Goal: Information Seeking & Learning: Learn about a topic

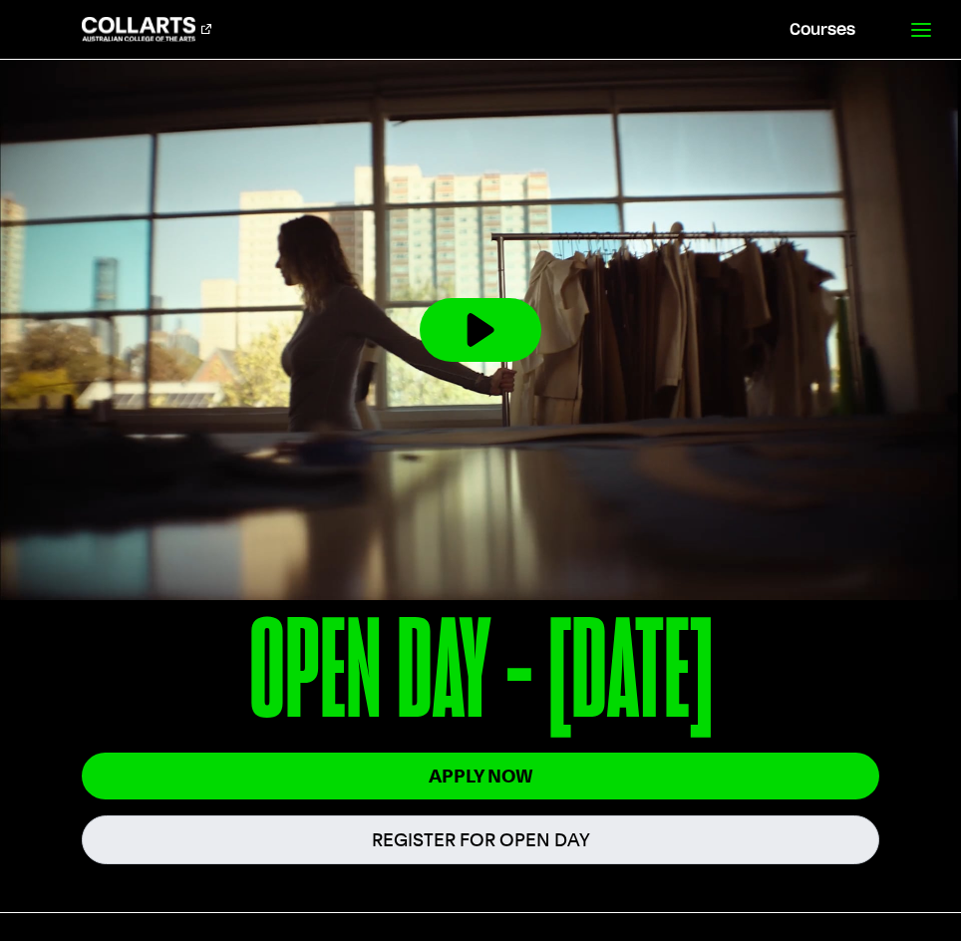
click at [905, 36] on link at bounding box center [920, 29] width 82 height 59
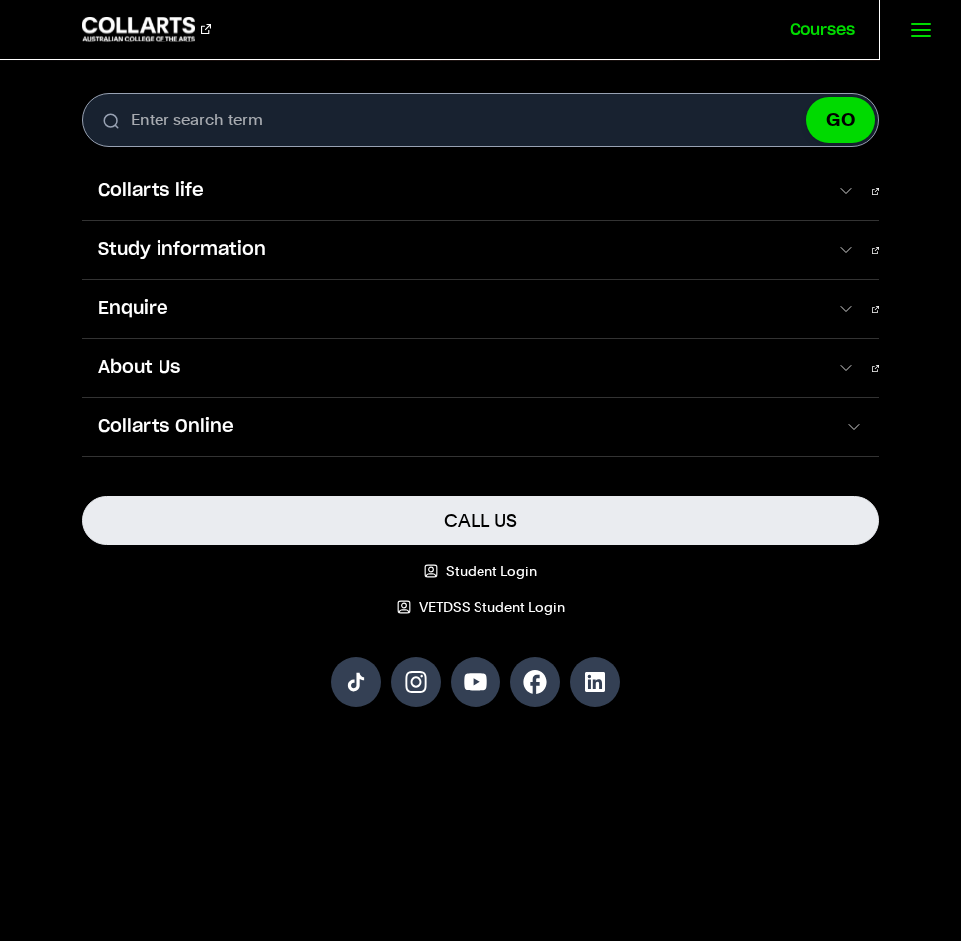
click at [849, 31] on link "Courses" at bounding box center [822, 29] width 114 height 59
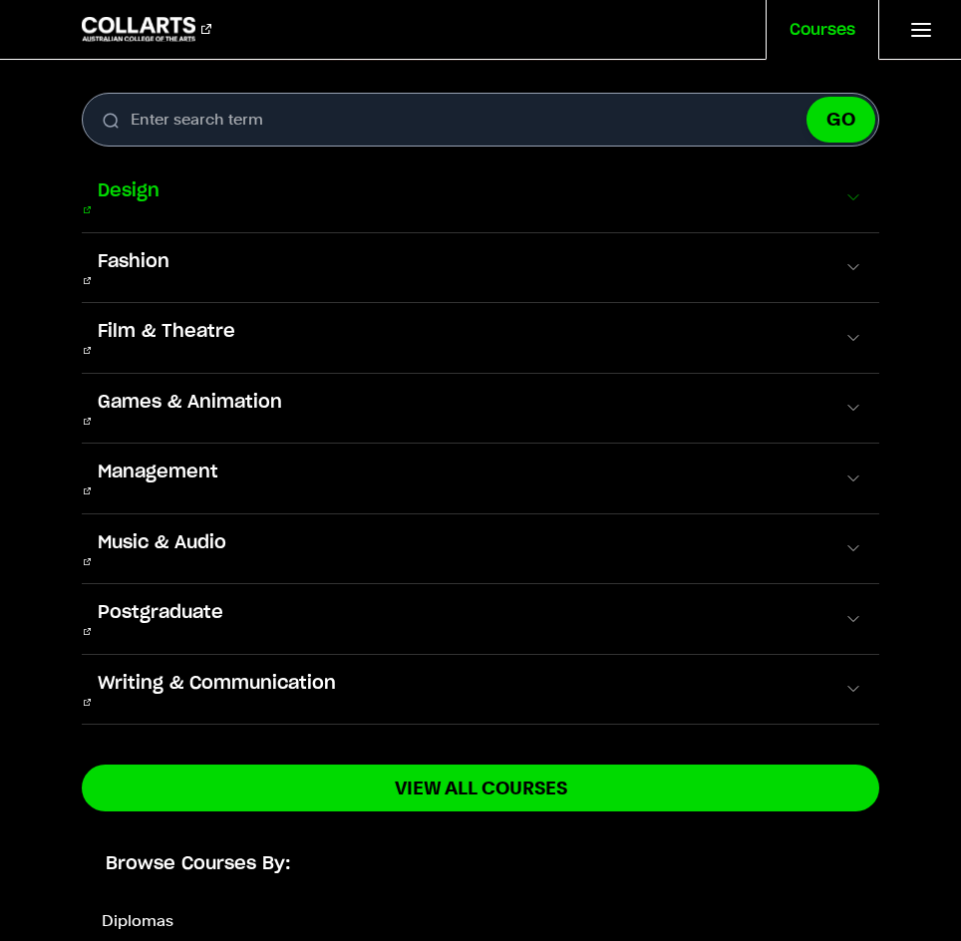
click at [152, 185] on span "Design" at bounding box center [129, 191] width 94 height 26
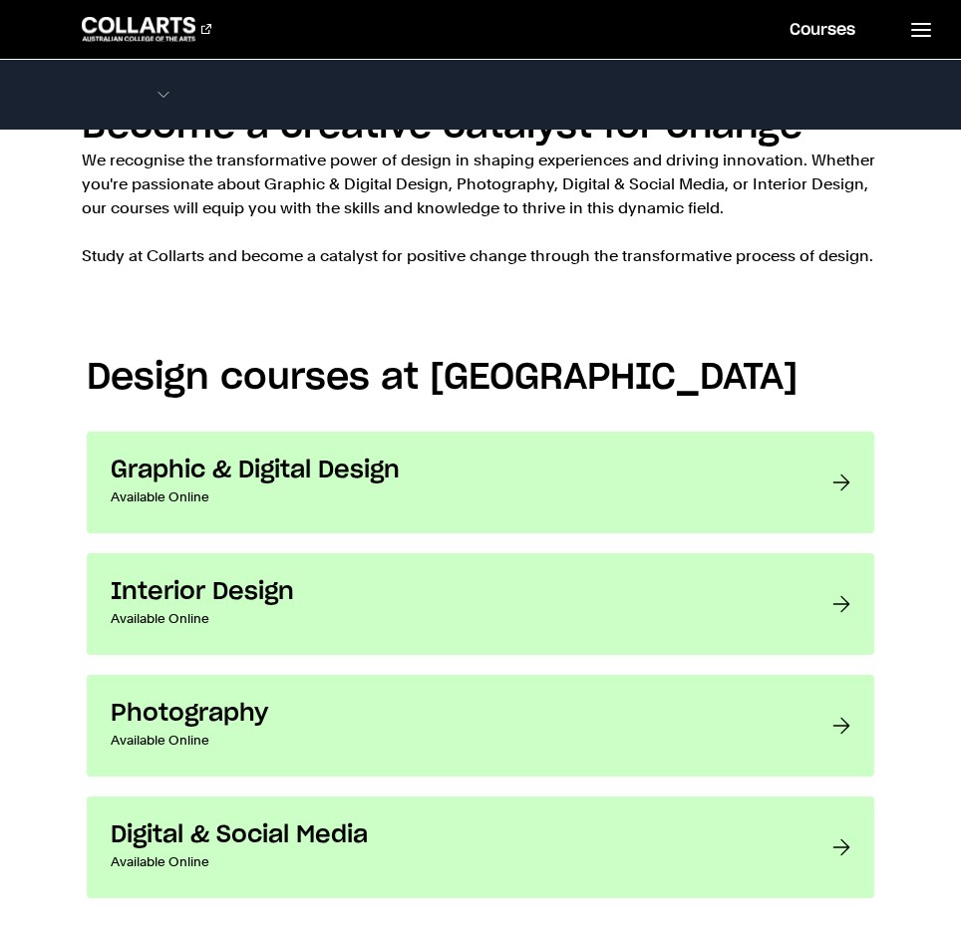
scroll to position [1395, 0]
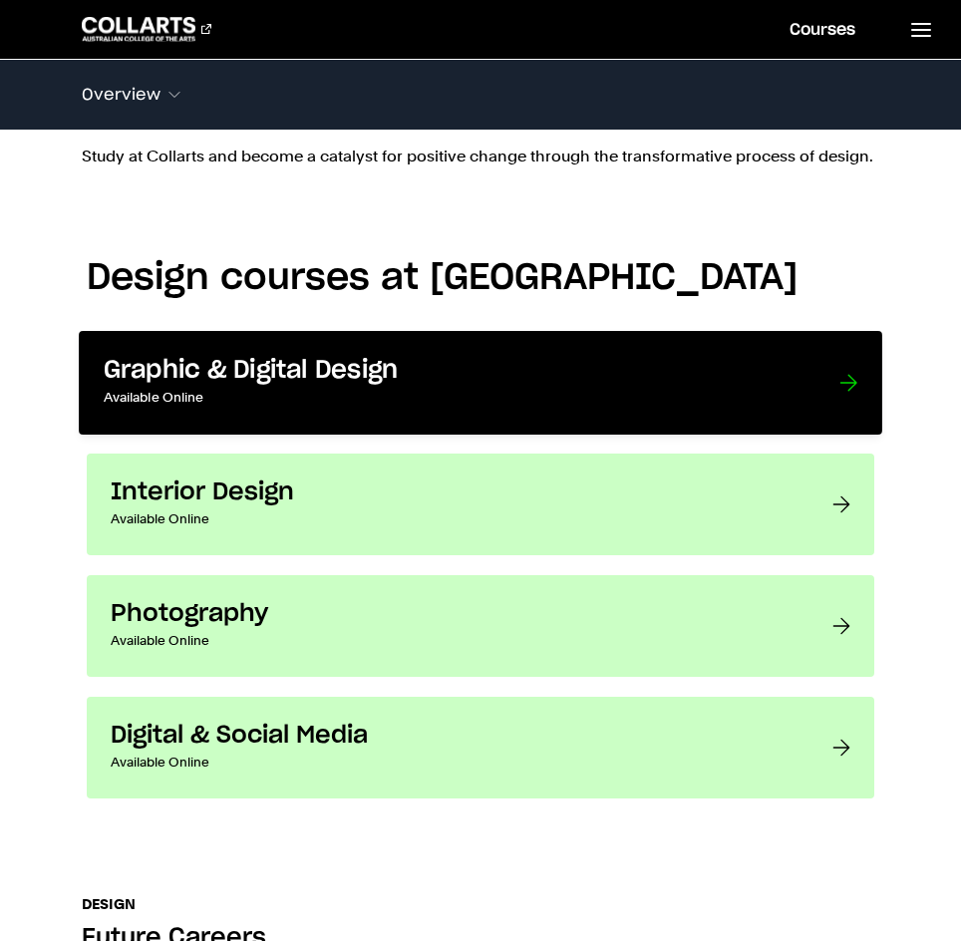
click at [430, 397] on p "Available Online" at bounding box center [452, 398] width 696 height 24
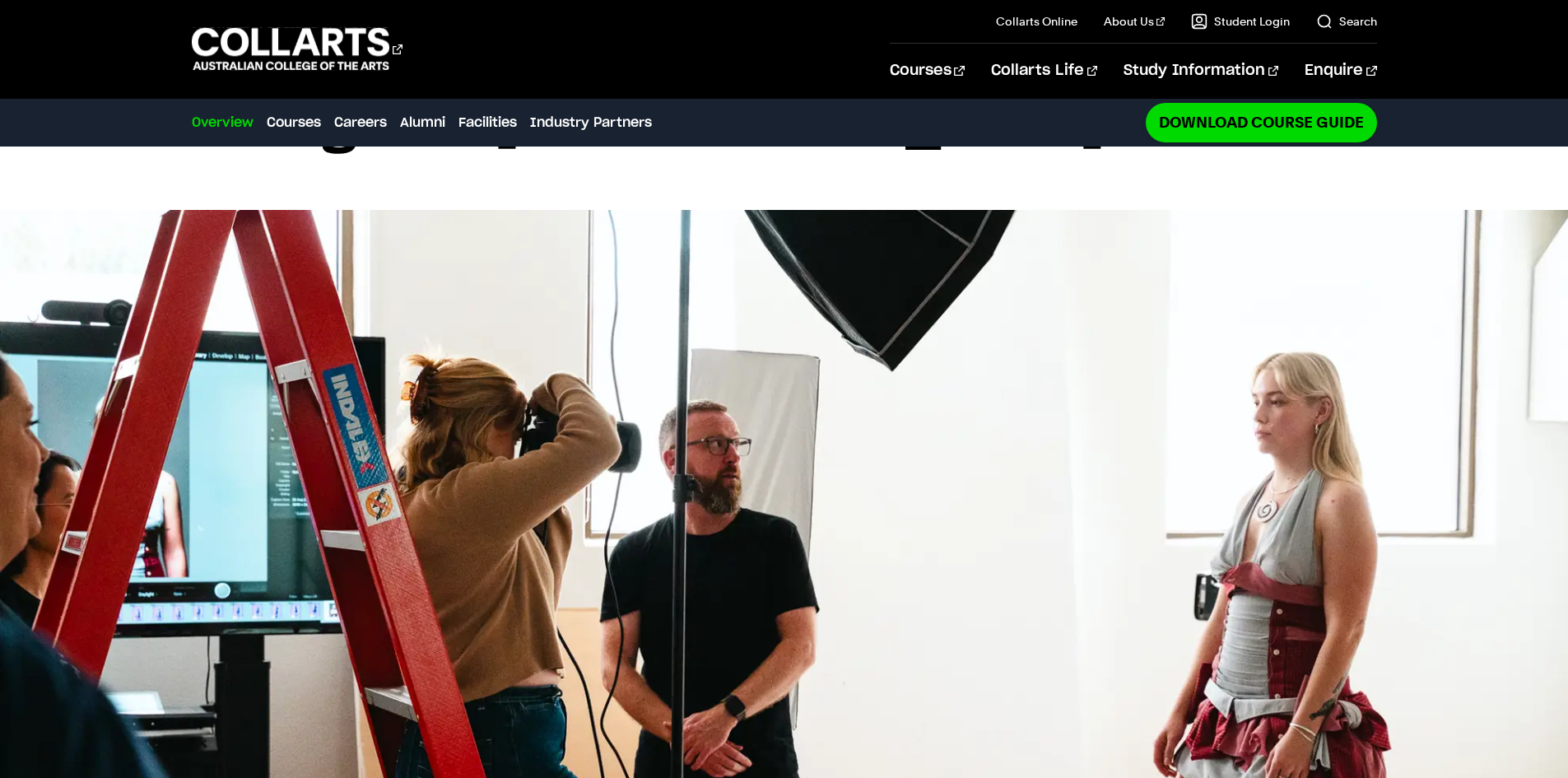
scroll to position [0, 0]
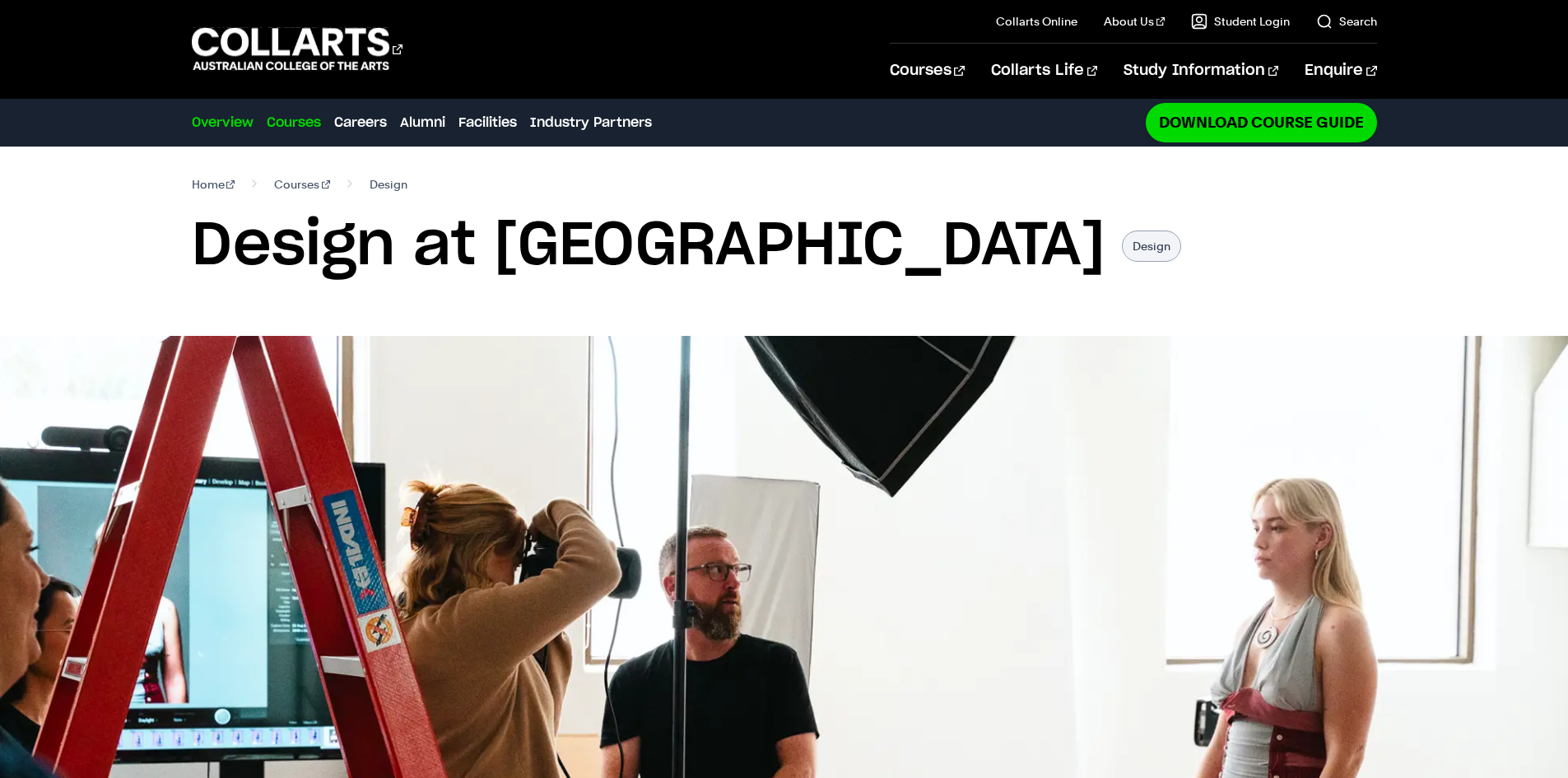
click at [303, 123] on link "Courses" at bounding box center [294, 123] width 55 height 20
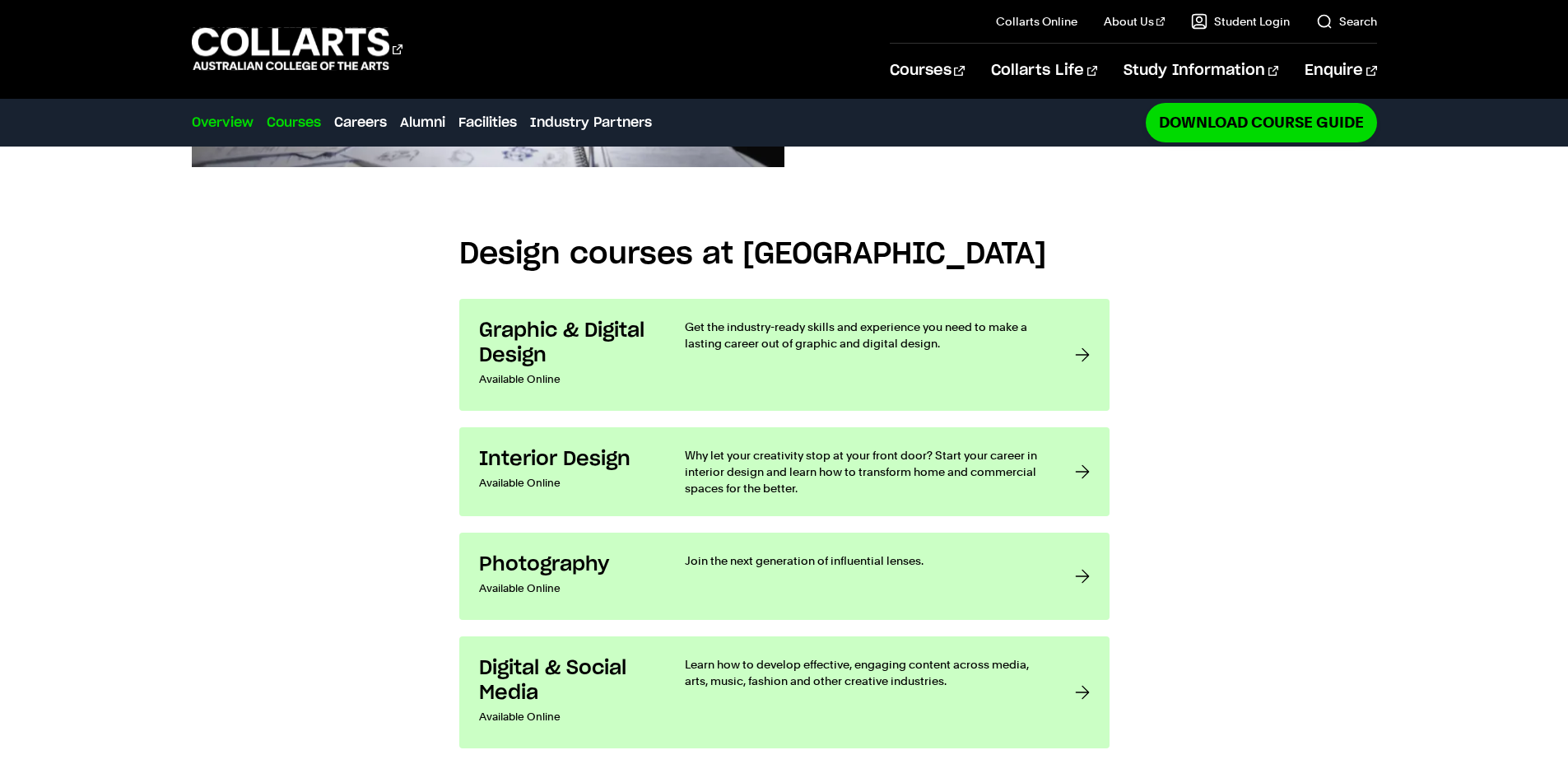
scroll to position [1343, 0]
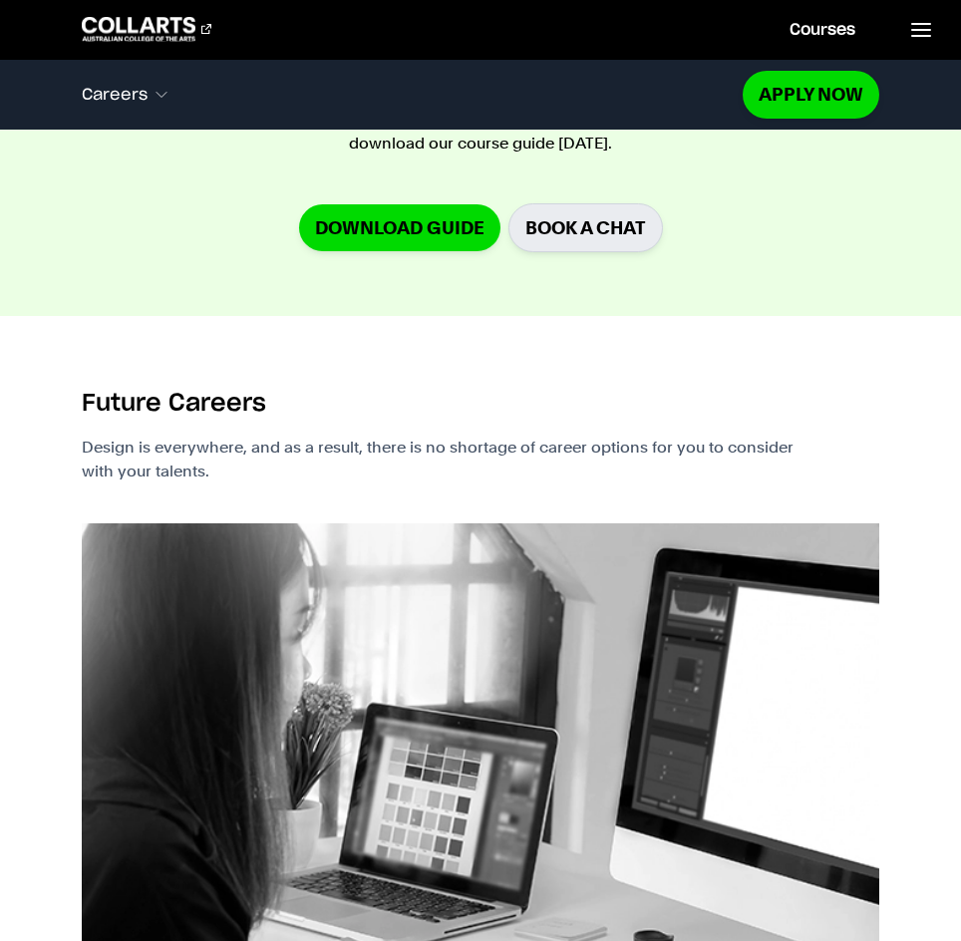
scroll to position [3189, 0]
